Goal: Complete application form

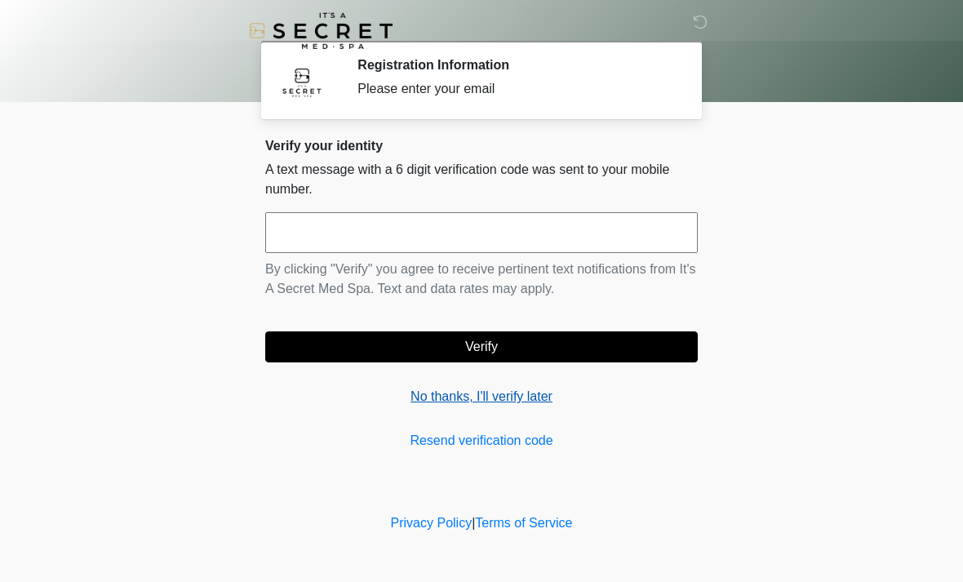
click at [516, 399] on link "No thanks, I'll verify later" at bounding box center [481, 397] width 433 height 20
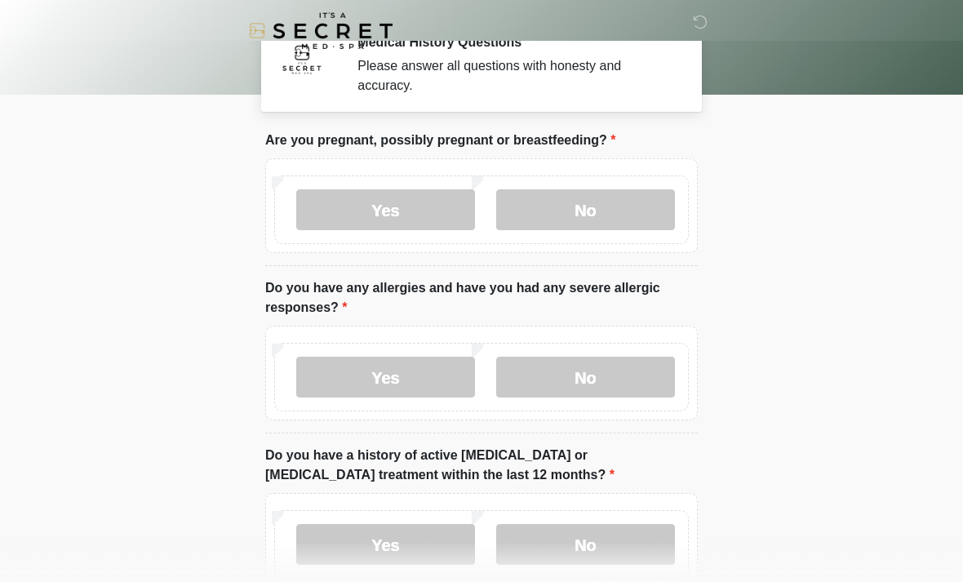
scroll to position [27, 0]
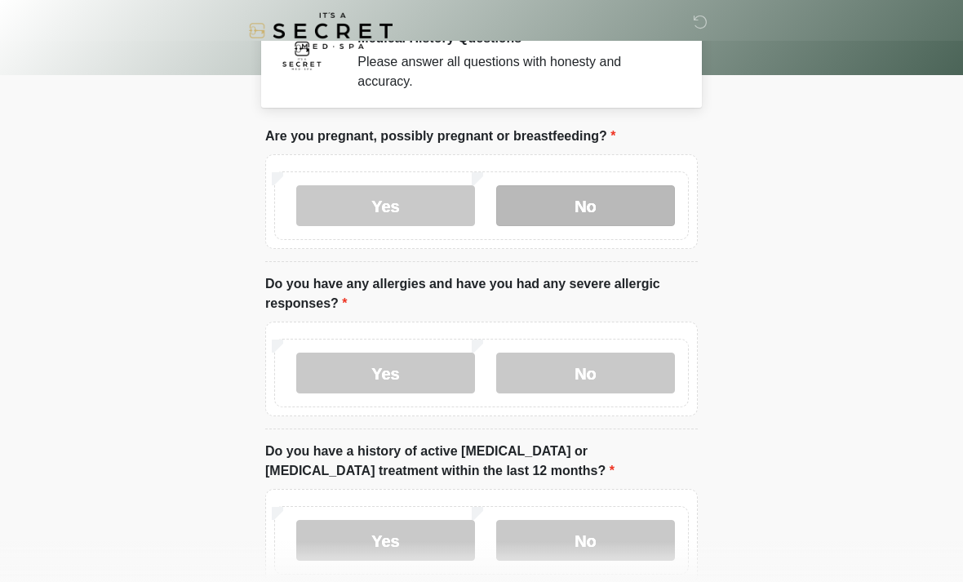
click at [652, 202] on label "No" at bounding box center [585, 205] width 179 height 41
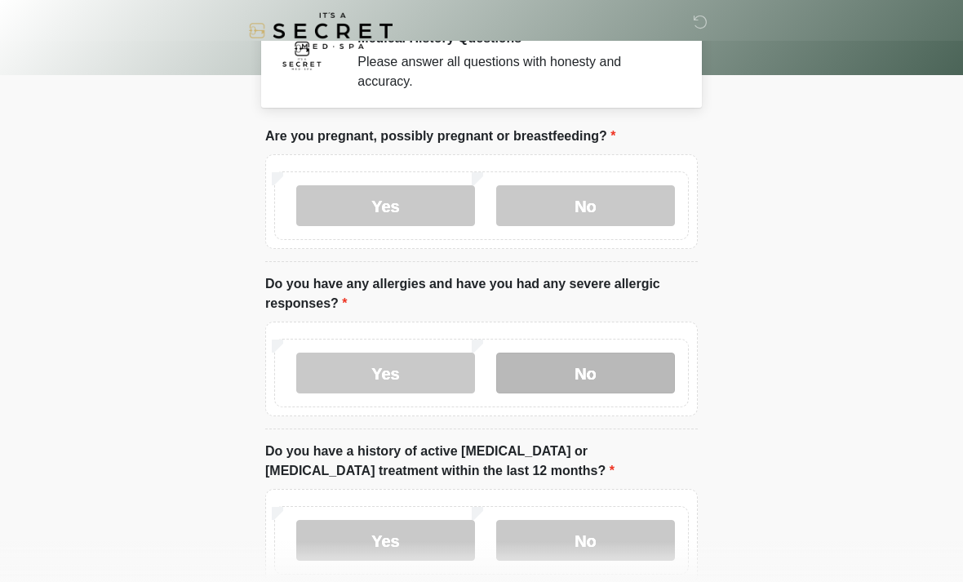
click at [633, 382] on label "No" at bounding box center [585, 373] width 179 height 41
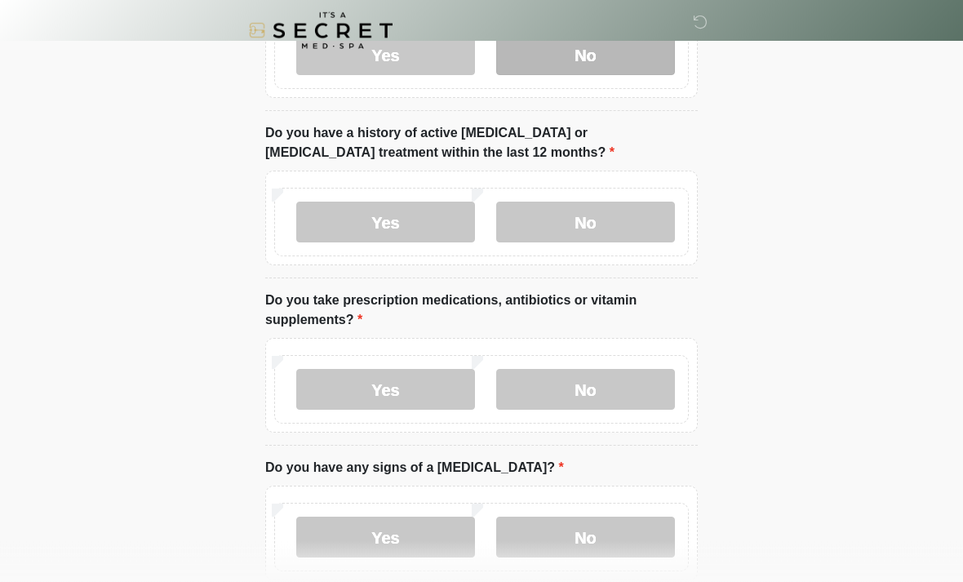
scroll to position [348, 0]
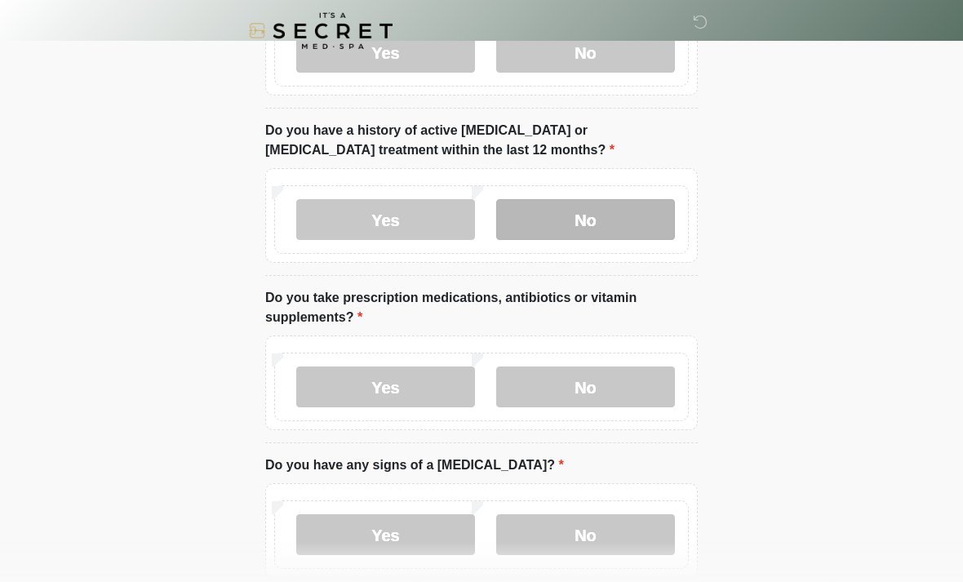
click at [642, 227] on label "No" at bounding box center [585, 219] width 179 height 41
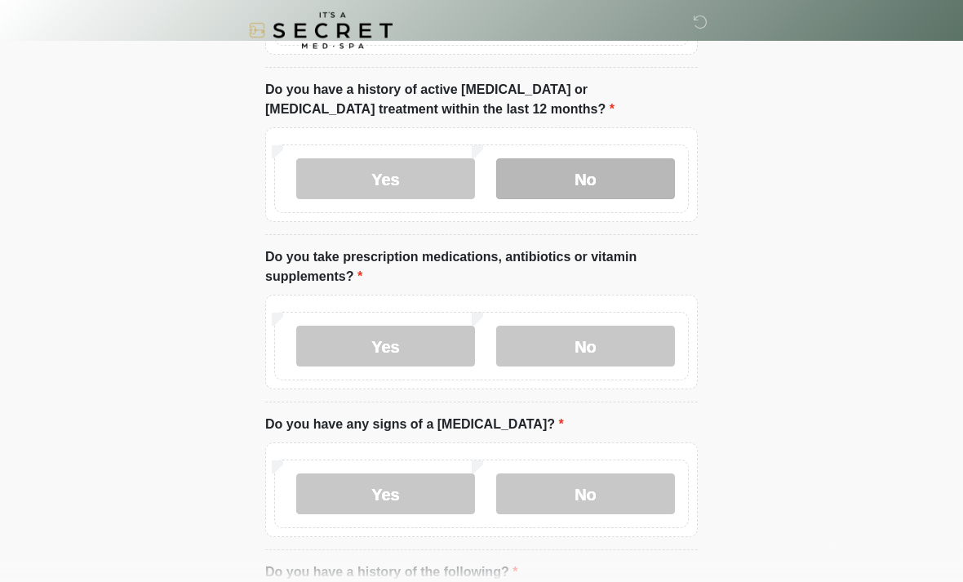
scroll to position [461, 0]
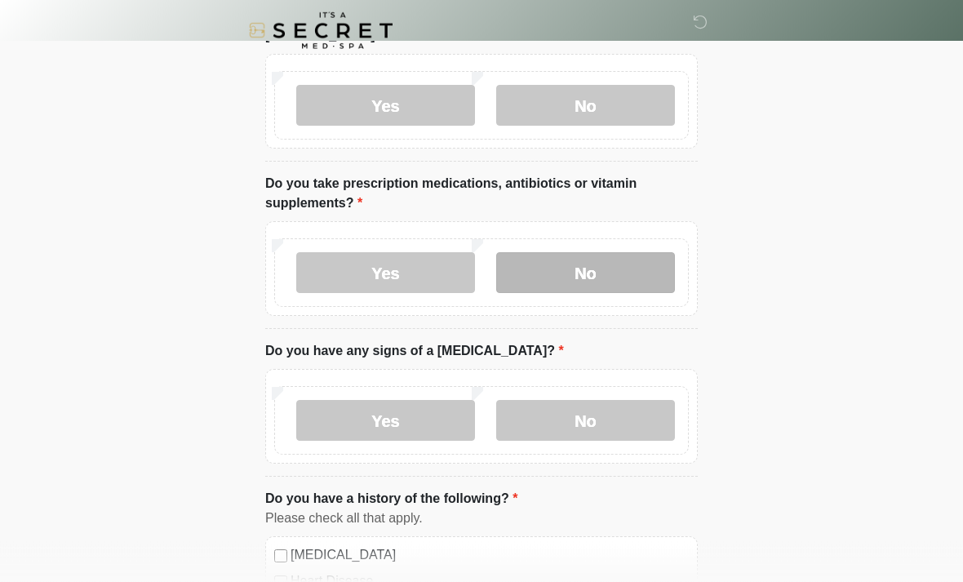
click at [633, 285] on label "No" at bounding box center [585, 273] width 179 height 41
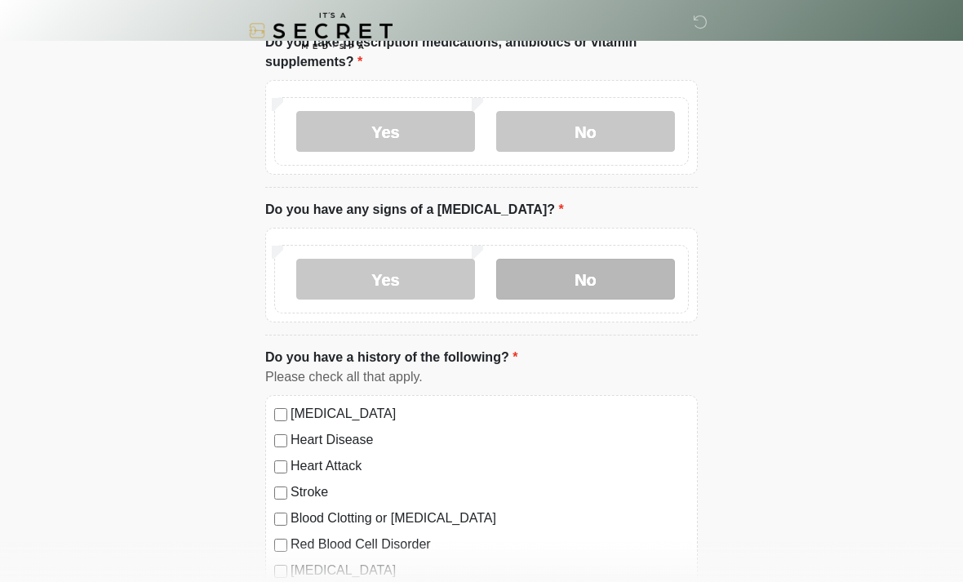
click at [630, 278] on label "No" at bounding box center [585, 279] width 179 height 41
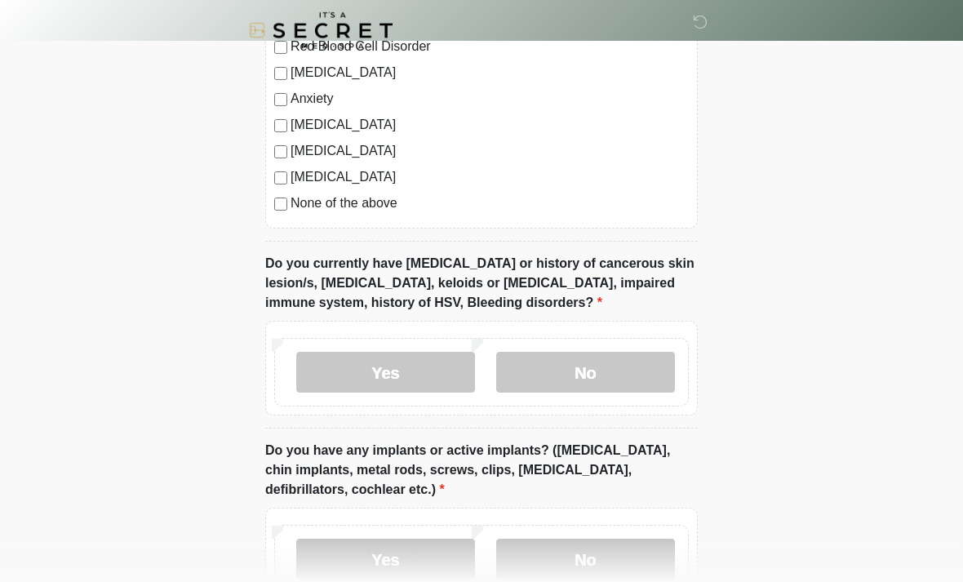
scroll to position [1105, 0]
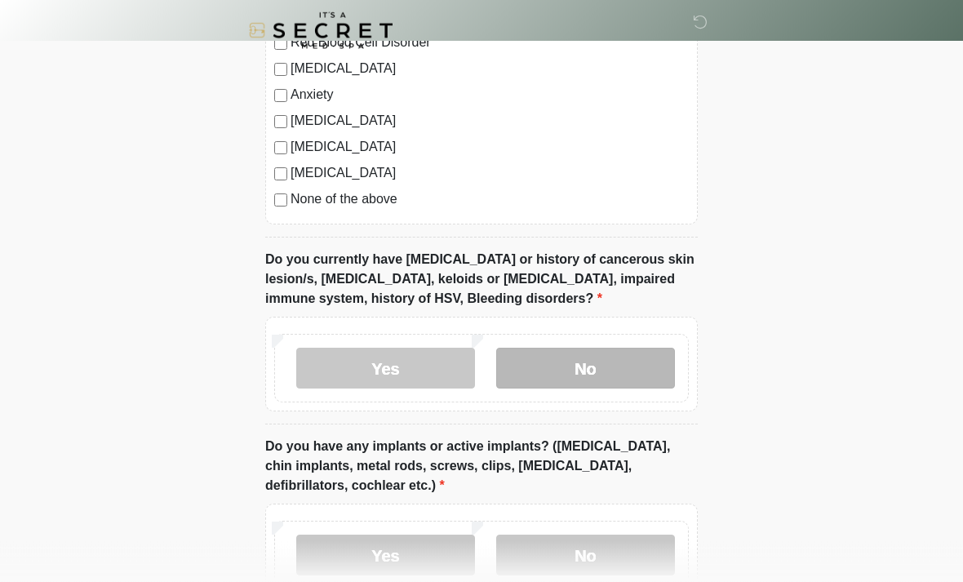
click at [643, 366] on label "No" at bounding box center [585, 369] width 179 height 41
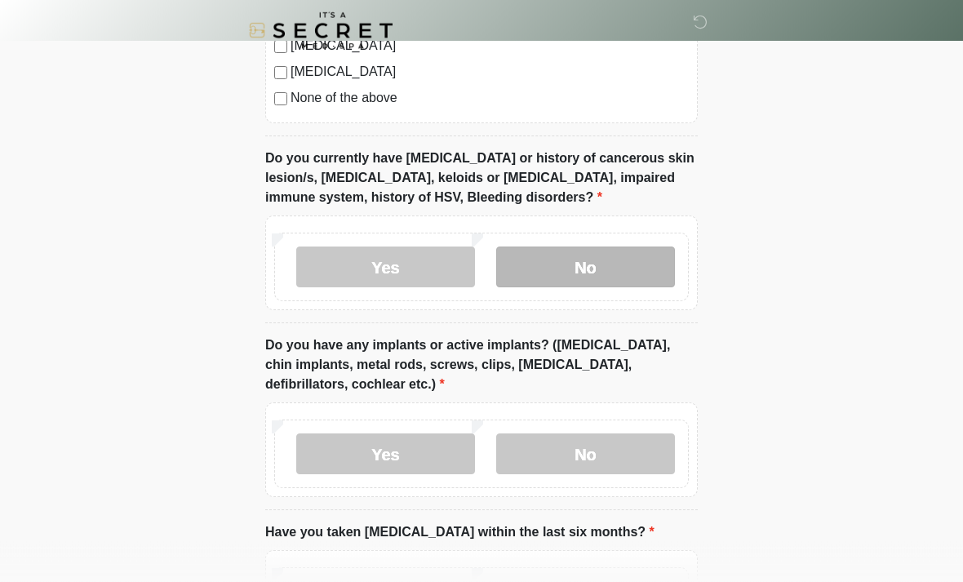
scroll to position [1208, 0]
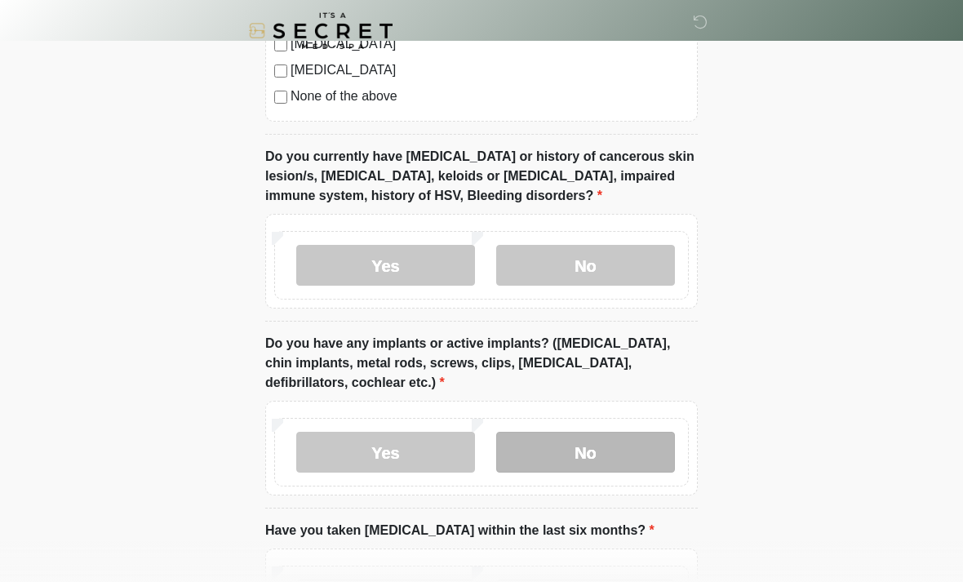
click at [628, 457] on label "No" at bounding box center [585, 452] width 179 height 41
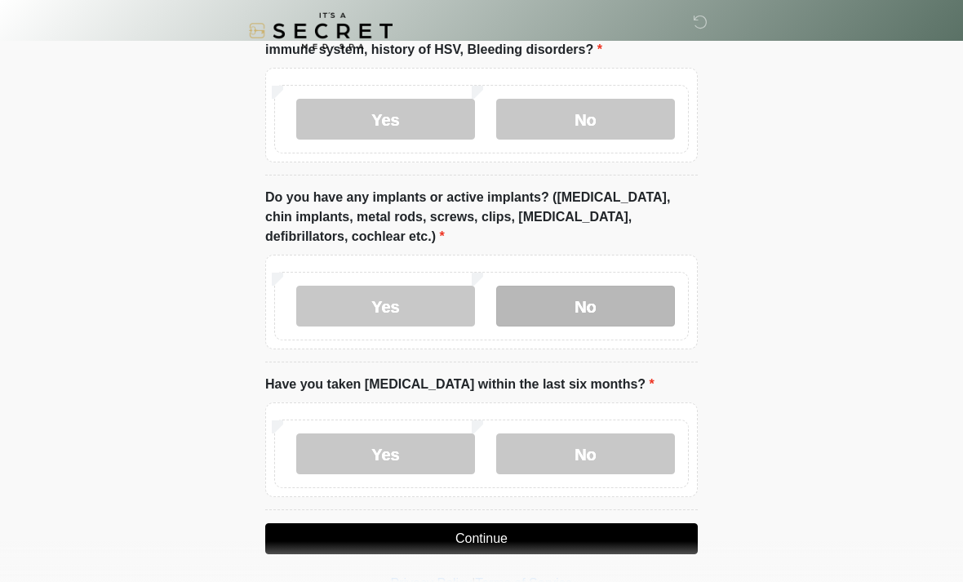
scroll to position [1359, 0]
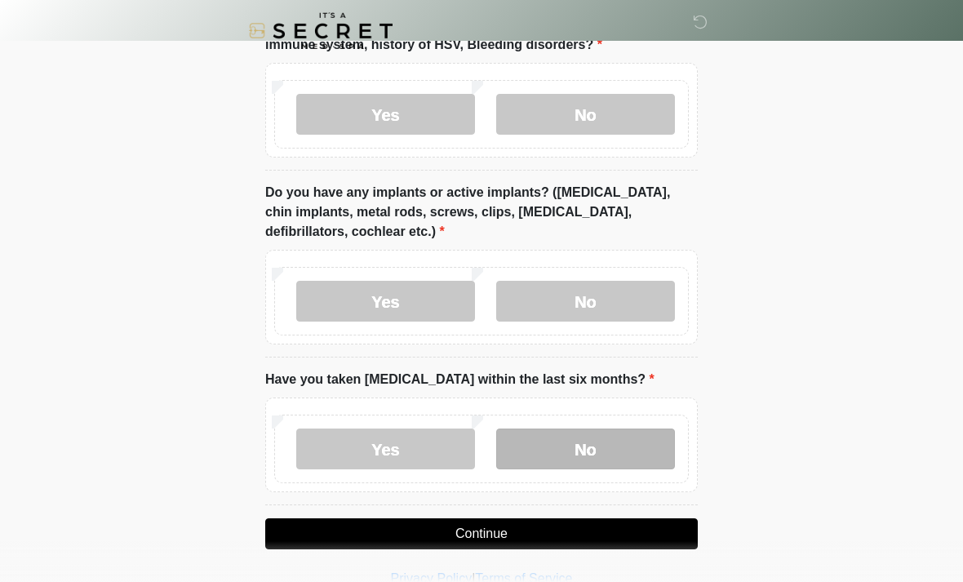
click at [643, 447] on label "No" at bounding box center [585, 449] width 179 height 41
click at [625, 532] on button "Continue" at bounding box center [481, 533] width 433 height 31
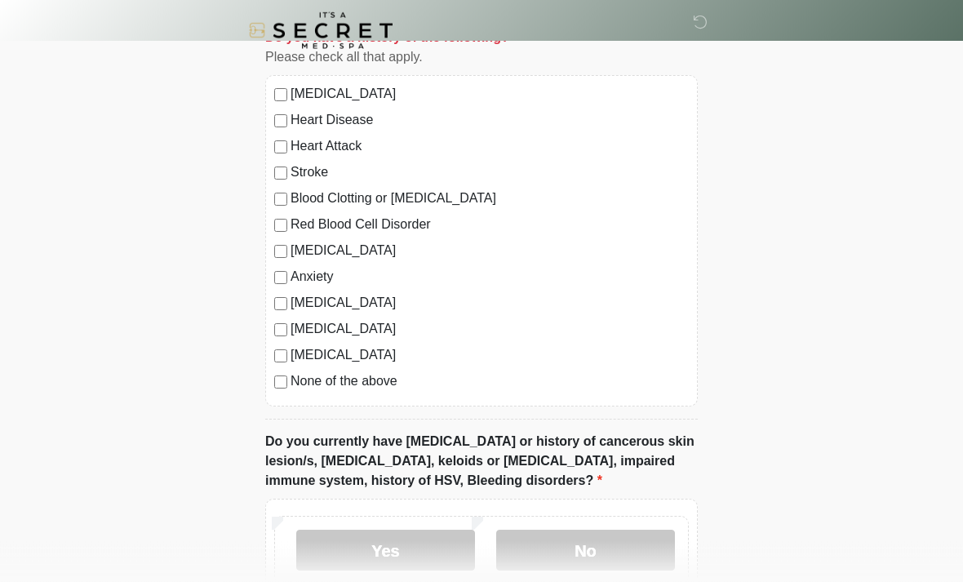
scroll to position [931, 0]
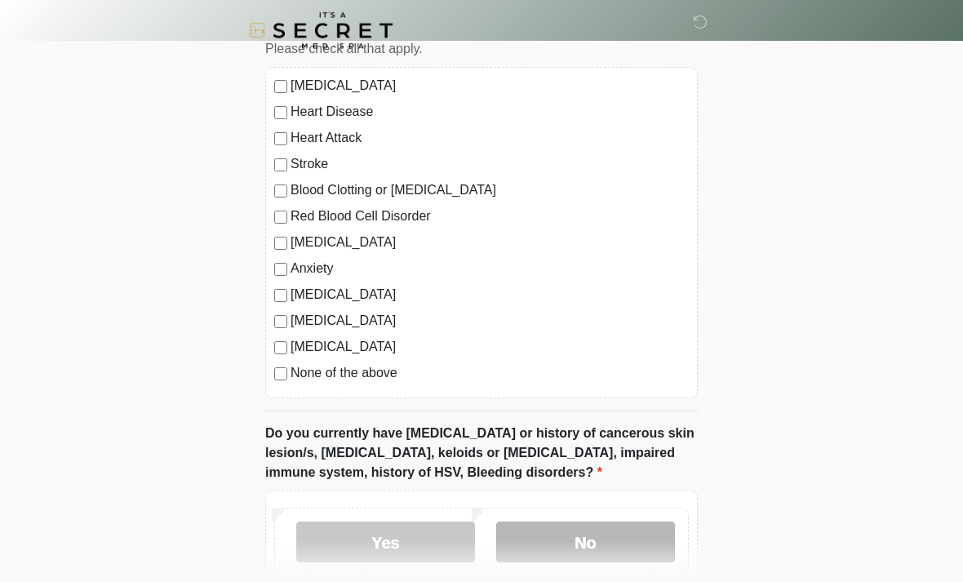
click at [636, 549] on label "No" at bounding box center [585, 543] width 179 height 41
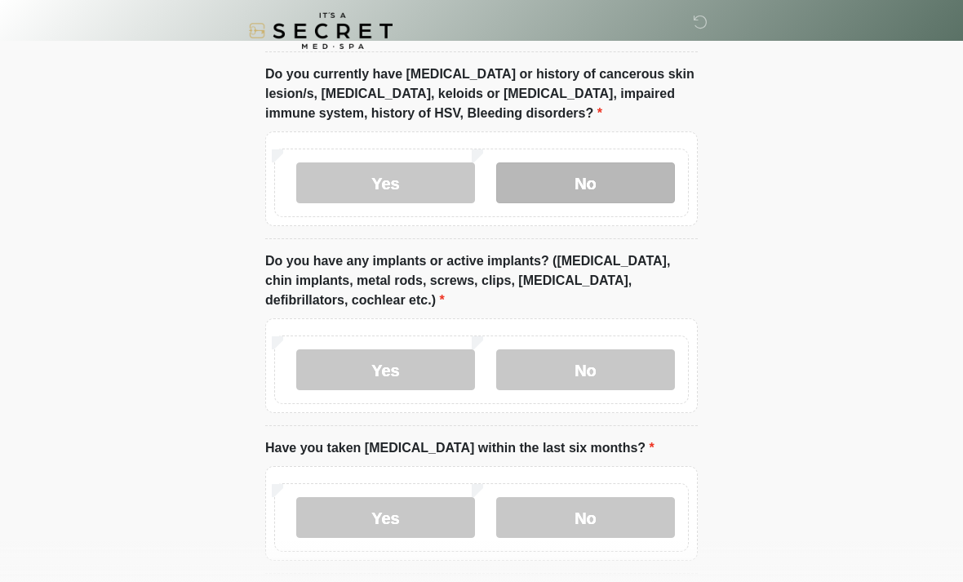
scroll to position [1359, 0]
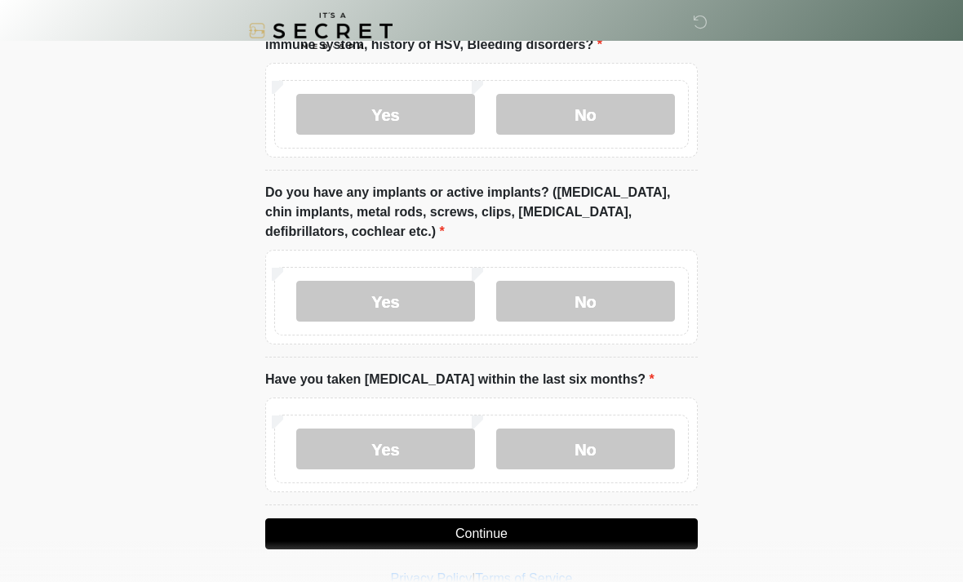
click at [637, 525] on button "Continue" at bounding box center [481, 533] width 433 height 31
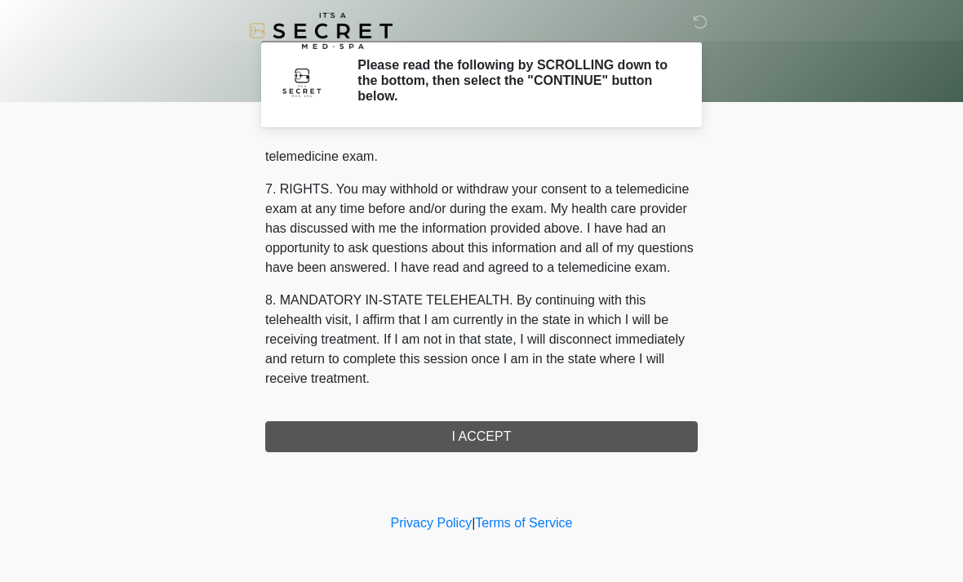
scroll to position [692, 0]
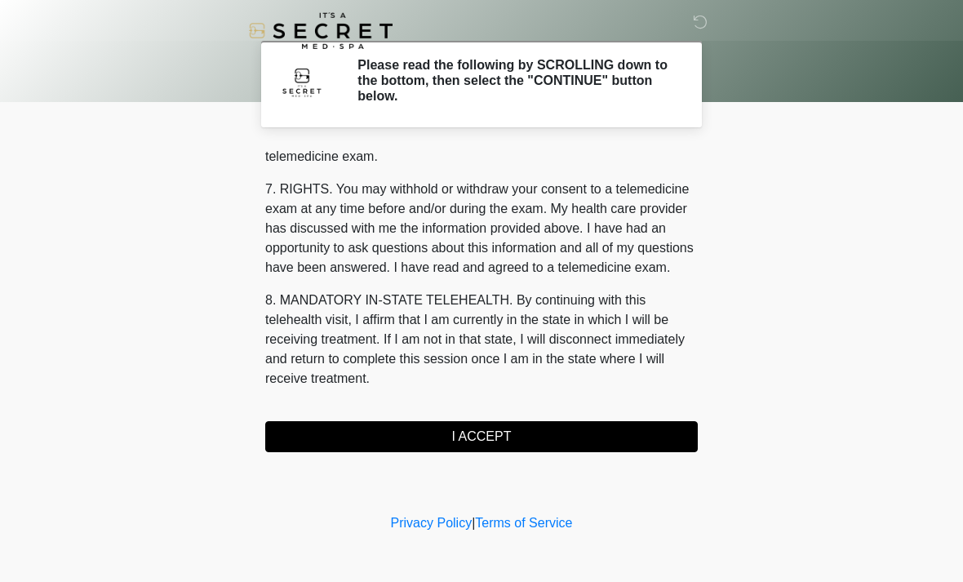
click at [636, 442] on button "I ACCEPT" at bounding box center [481, 436] width 433 height 31
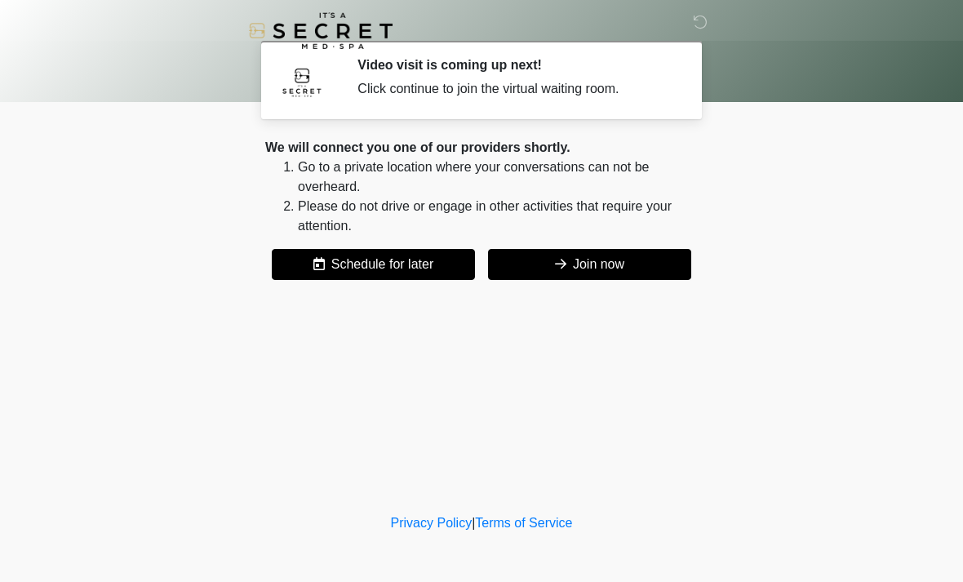
click at [652, 260] on button "Join now" at bounding box center [589, 264] width 203 height 31
